Goal: Information Seeking & Learning: Learn about a topic

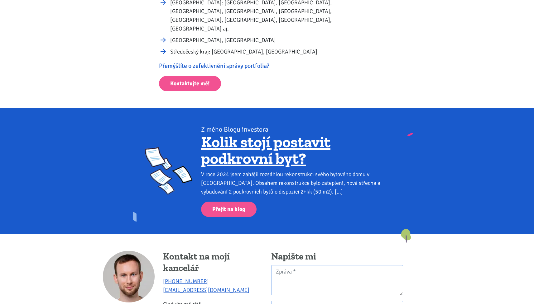
scroll to position [535, 0]
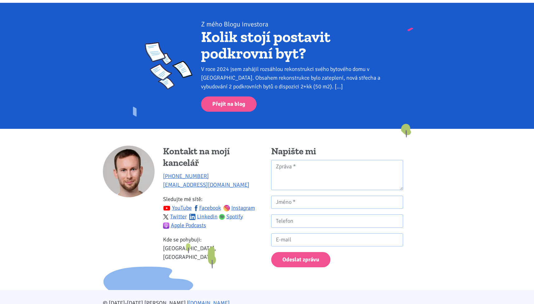
click at [258, 38] on link "Kolik stojí postavit podkrovní byt?" at bounding box center [265, 45] width 129 height 36
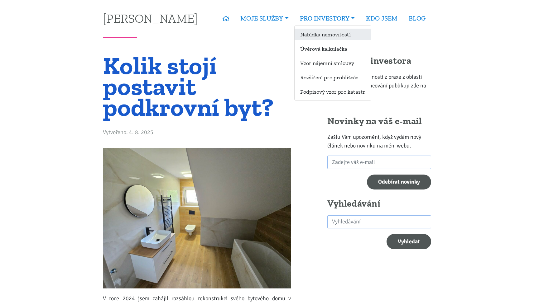
click at [329, 32] on link "Nabídka nemovitostí" at bounding box center [332, 35] width 76 height 12
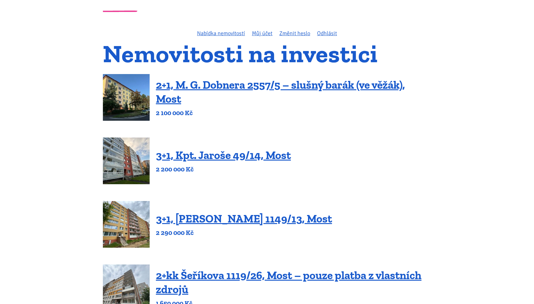
scroll to position [54, 0]
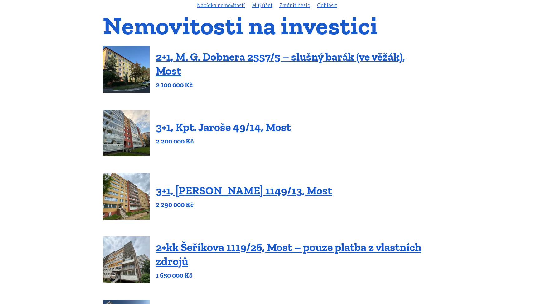
click at [249, 128] on link "3+1, Kpt. Jaroše 49/14, Most" at bounding box center [223, 127] width 135 height 13
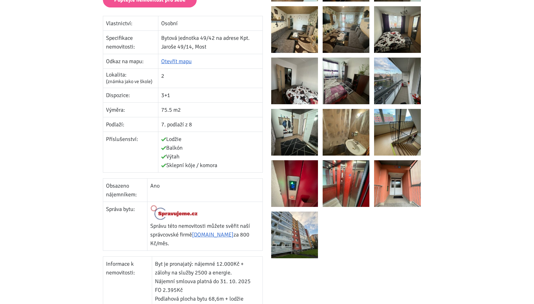
scroll to position [26, 0]
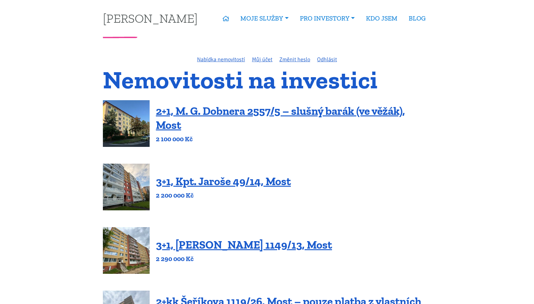
scroll to position [54, 0]
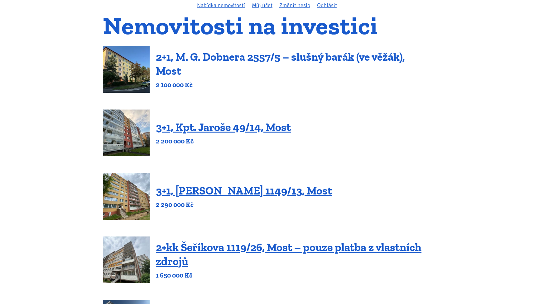
click at [246, 60] on link "2+1, M. G. Dobnera 2557/5 – slušný barák (ve věžák), Most" at bounding box center [280, 63] width 249 height 27
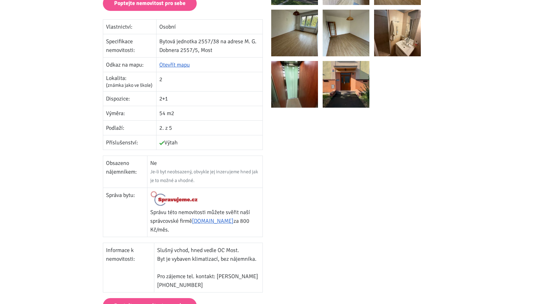
scroll to position [225, 0]
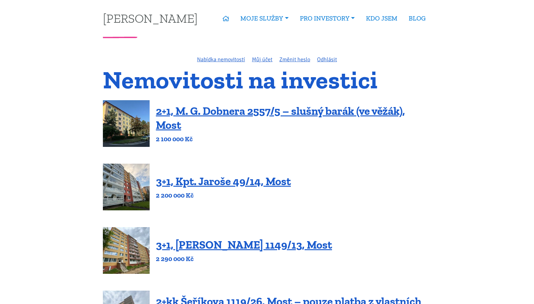
scroll to position [54, 0]
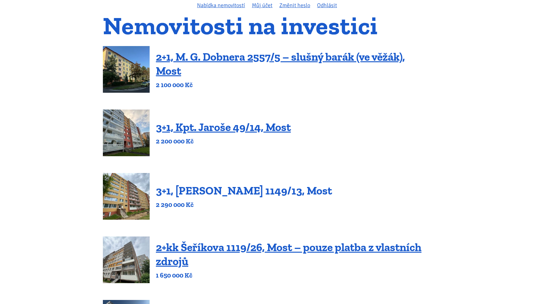
click at [228, 194] on link "3+1, [PERSON_NAME] 1149/13, Most" at bounding box center [244, 190] width 176 height 13
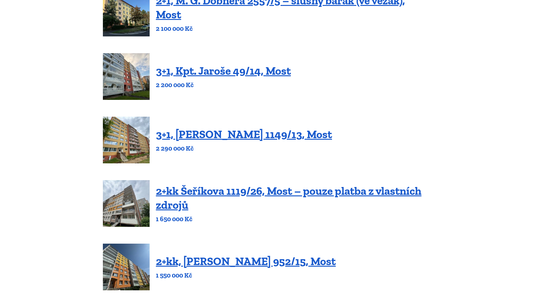
scroll to position [138, 0]
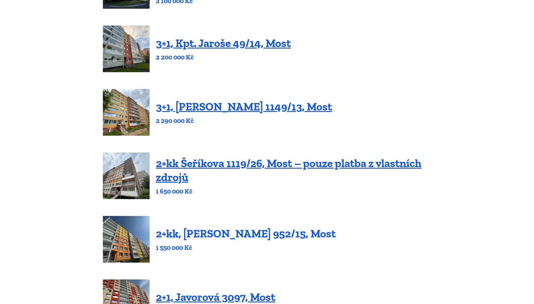
click at [227, 235] on link "2+kk, [PERSON_NAME] 952/15, Most" at bounding box center [246, 233] width 180 height 13
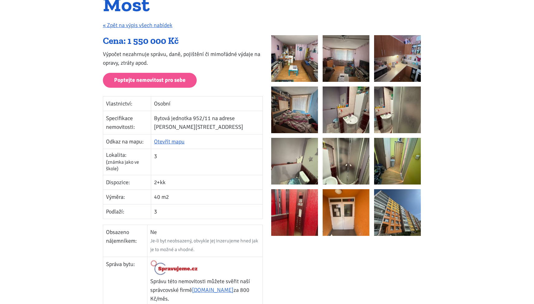
scroll to position [205, 0]
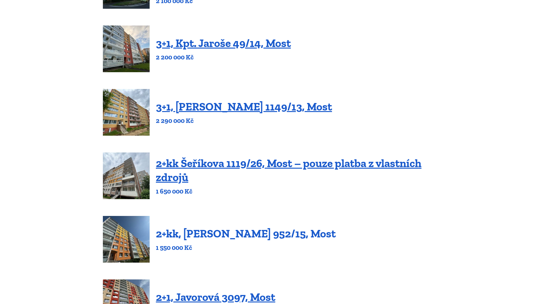
scroll to position [231, 0]
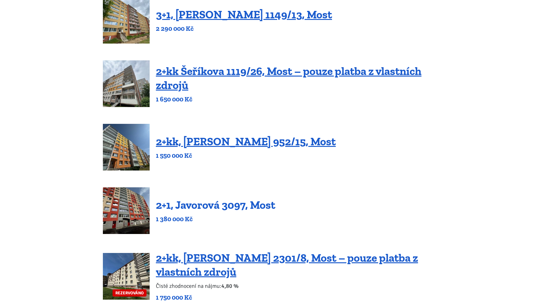
click at [242, 210] on link "2+1, Javorová 3097, Most" at bounding box center [215, 204] width 119 height 13
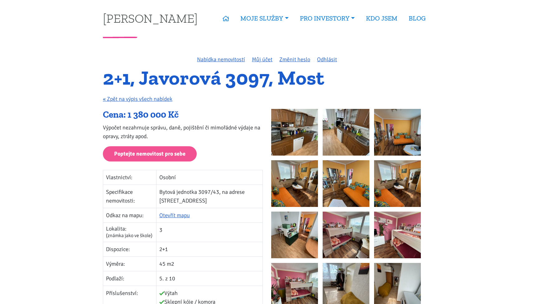
scroll to position [180, 0]
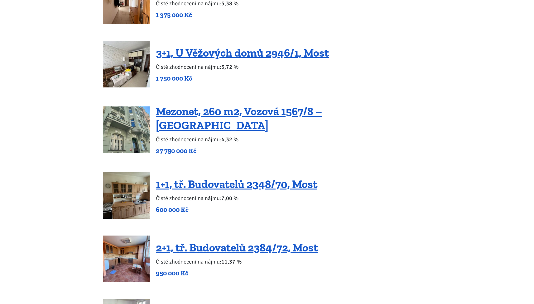
scroll to position [1133, 0]
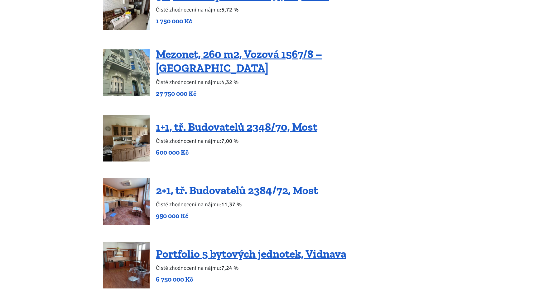
click at [230, 184] on link "2+1, tř. Budovatelů 2384/72, Most" at bounding box center [237, 190] width 162 height 13
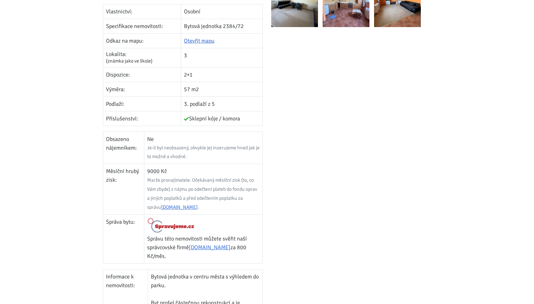
scroll to position [237, 0]
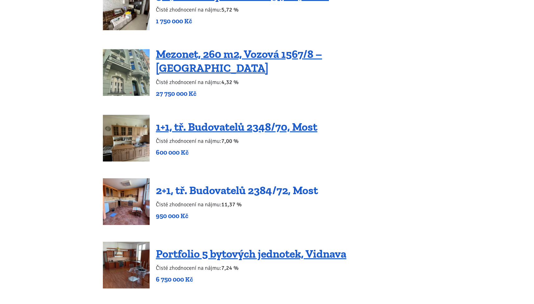
scroll to position [1133, 0]
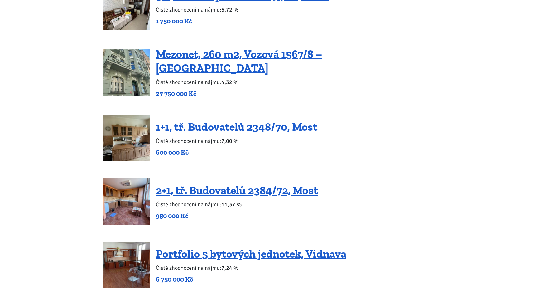
click at [278, 120] on link "1+1, tř. Budovatelů 2348/70, Most" at bounding box center [236, 126] width 161 height 13
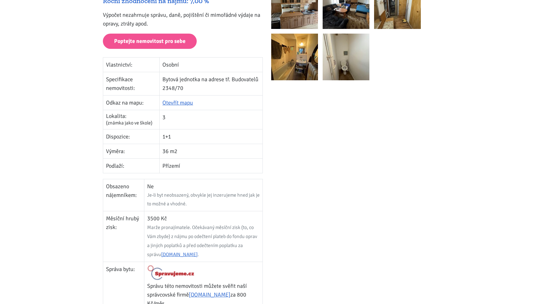
scroll to position [241, 0]
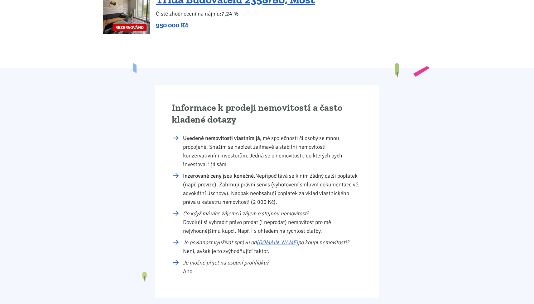
scroll to position [1638, 0]
